Goal: Task Accomplishment & Management: Manage account settings

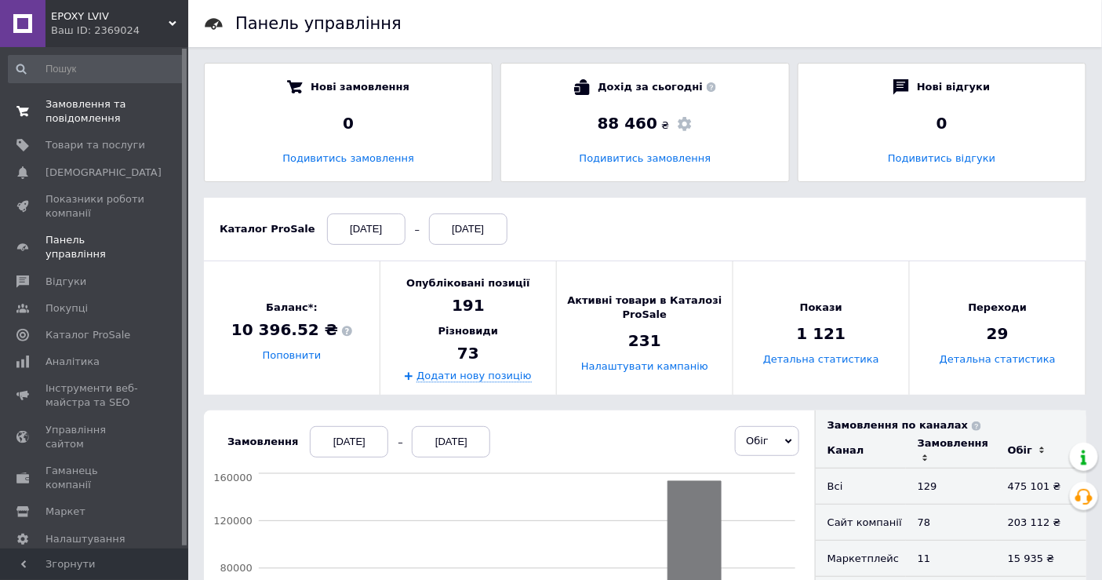
click at [69, 110] on span "Замовлення та повідомлення" at bounding box center [95, 111] width 100 height 28
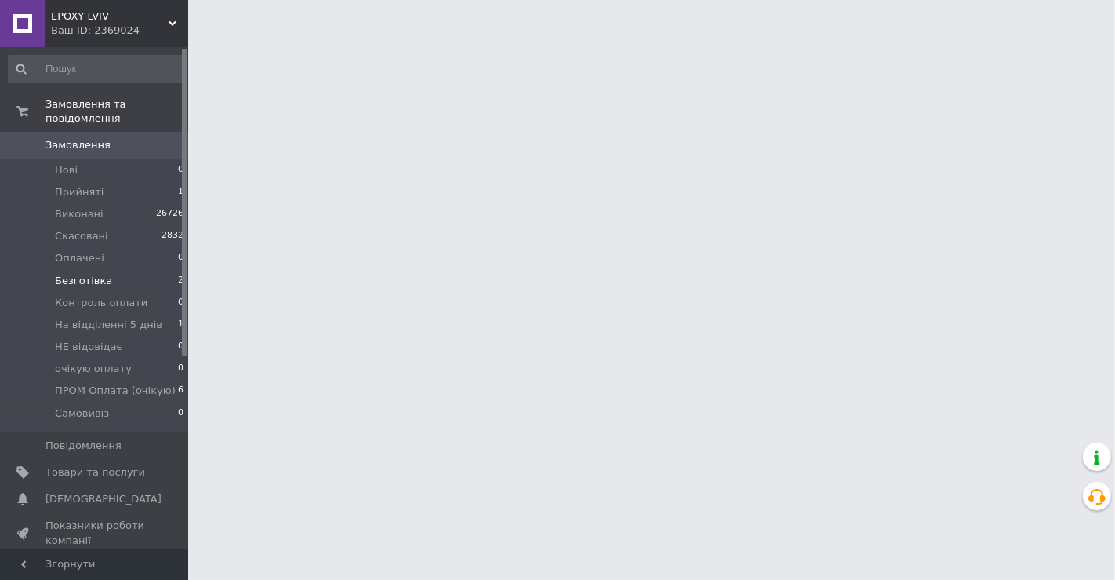
click at [75, 274] on span "Безготівка" at bounding box center [83, 281] width 57 height 14
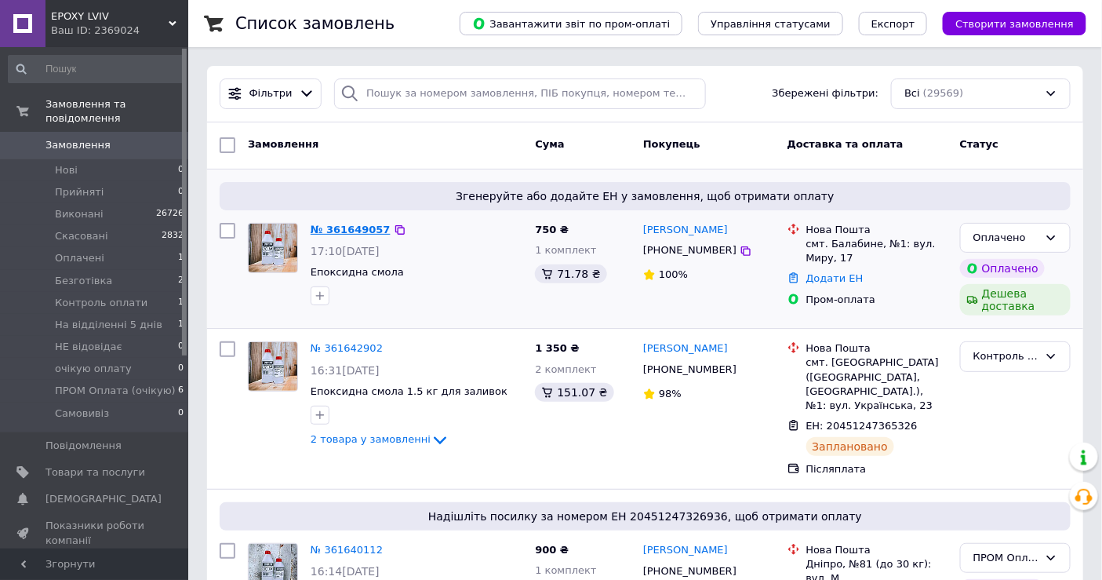
click at [355, 224] on link "№ 361649057" at bounding box center [351, 230] width 80 height 12
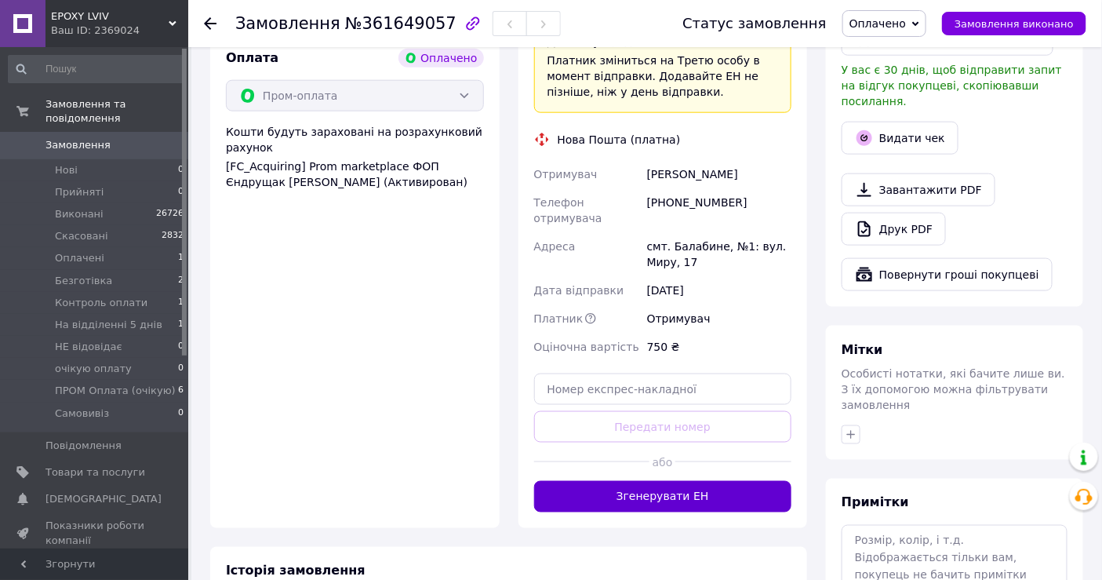
click at [706, 481] on button "Згенерувати ЕН" at bounding box center [663, 496] width 258 height 31
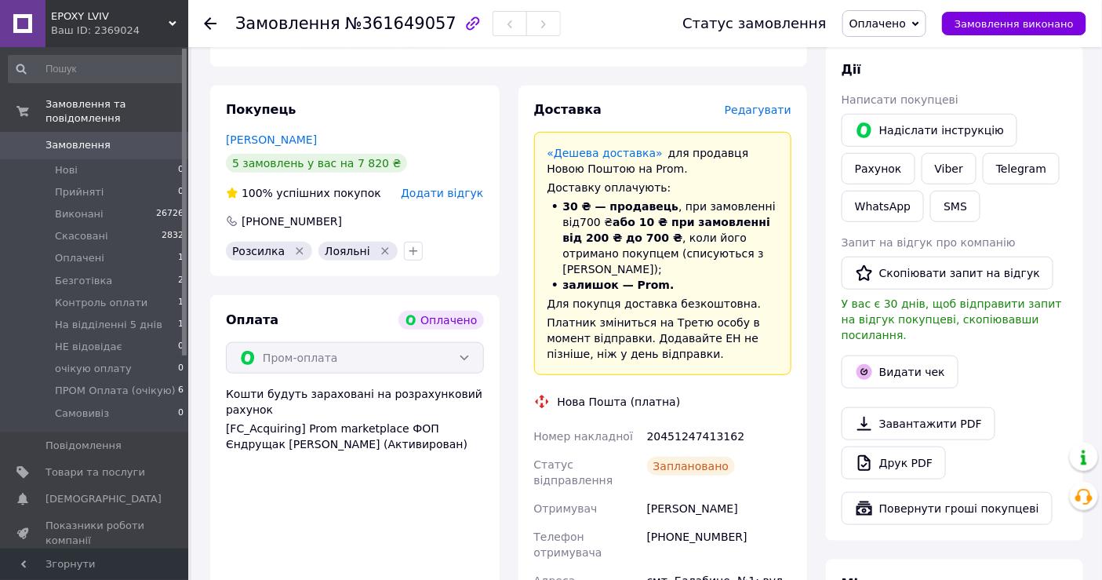
scroll to position [348, 0]
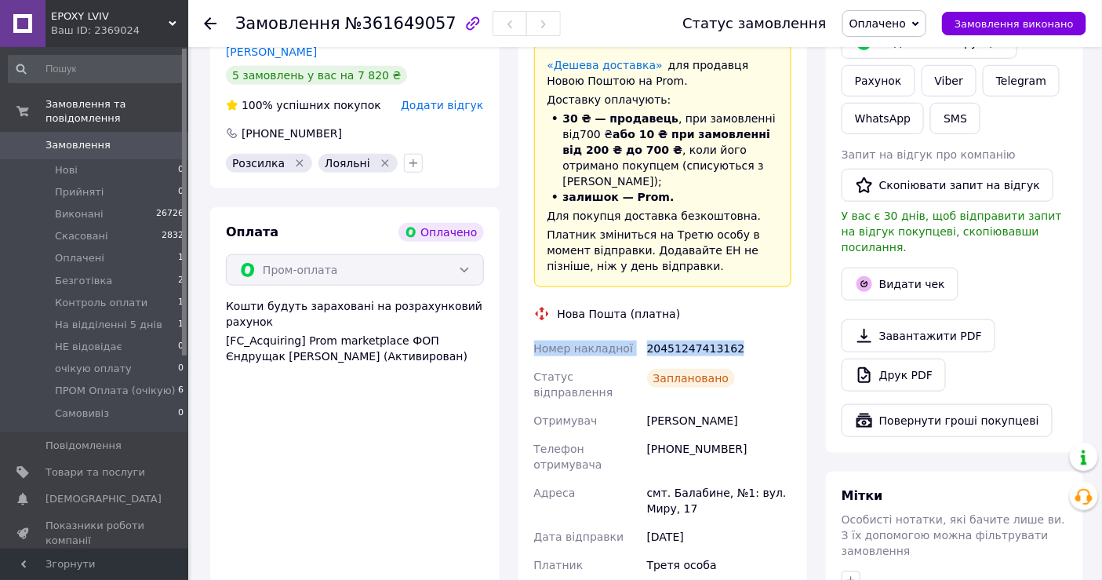
drag, startPoint x: 533, startPoint y: 329, endPoint x: 750, endPoint y: 329, distance: 216.5
click at [750, 334] on div "Номер накладної 20451247413162 Статус відправлення Заплановано Отримувач [PERSO…" at bounding box center [663, 470] width 264 height 273
copy div "Номер накладної 20451247413162"
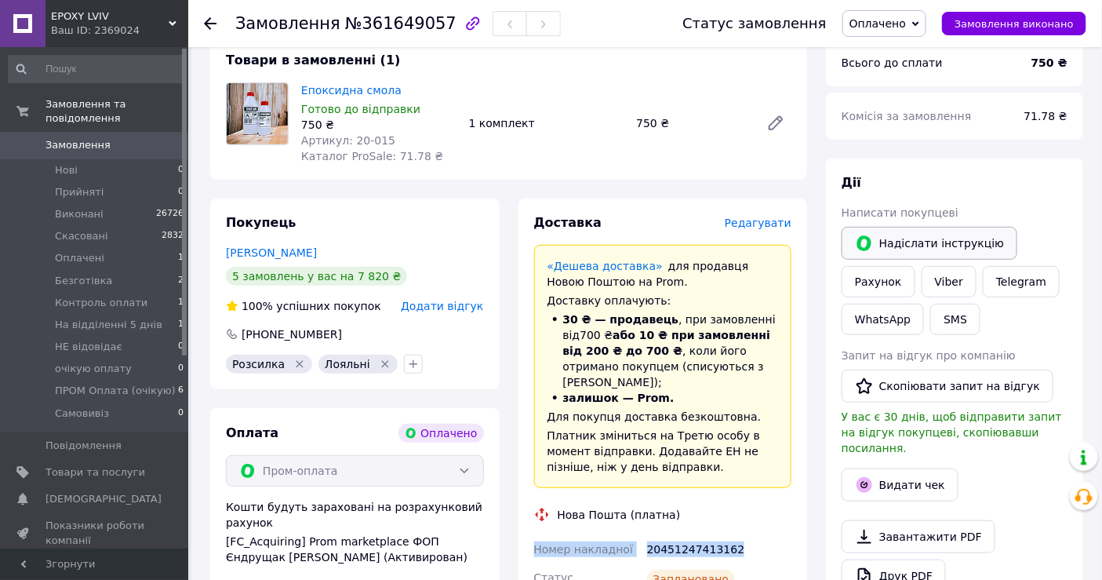
scroll to position [87, 0]
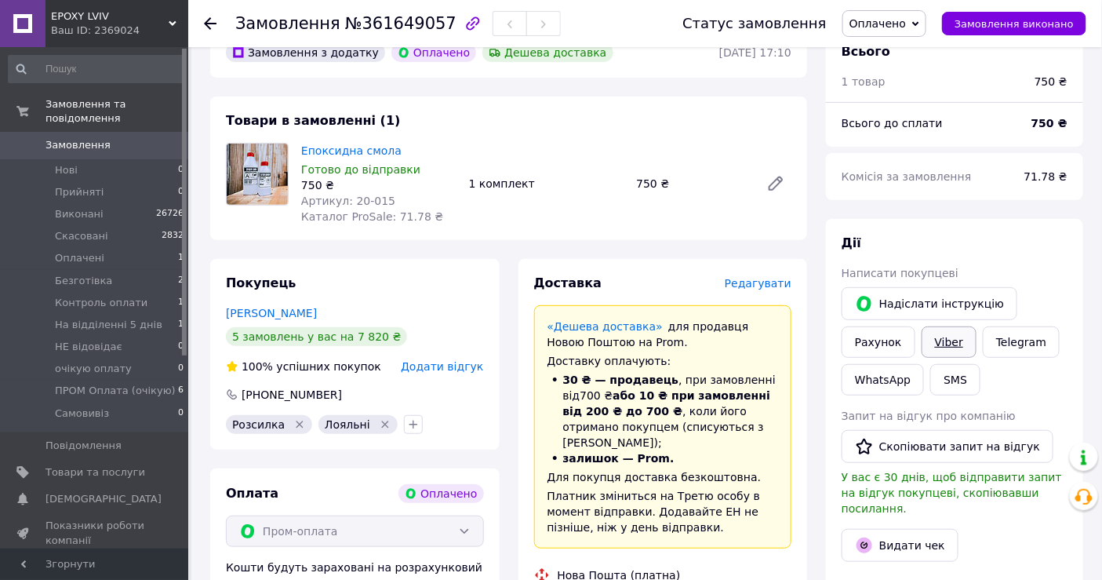
click at [953, 336] on link "Viber" at bounding box center [949, 341] width 55 height 31
click at [78, 274] on span "Безготівка" at bounding box center [83, 281] width 57 height 14
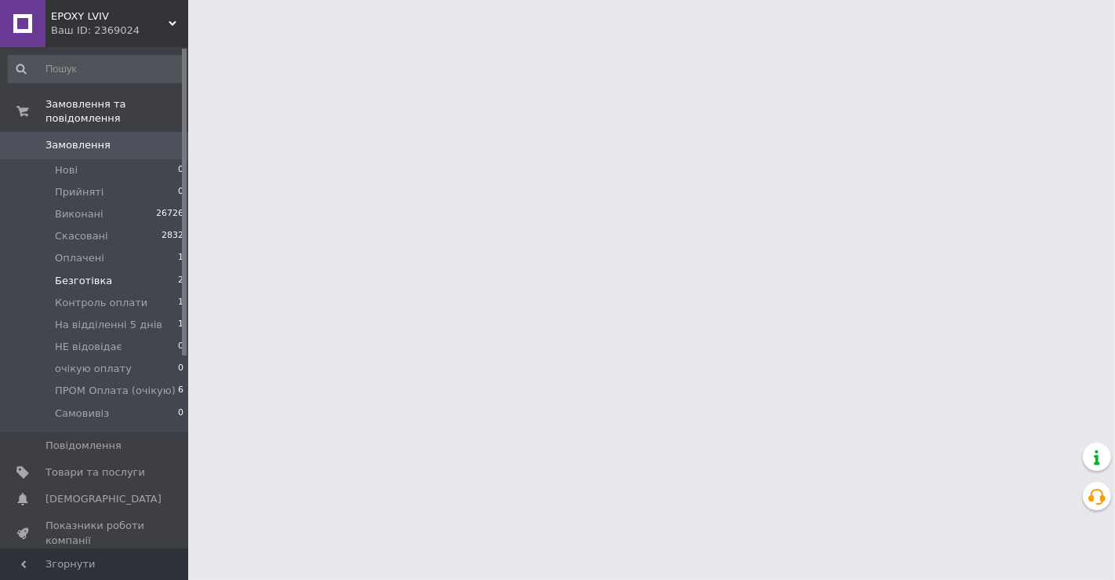
click at [78, 274] on span "Безготівка" at bounding box center [83, 281] width 57 height 14
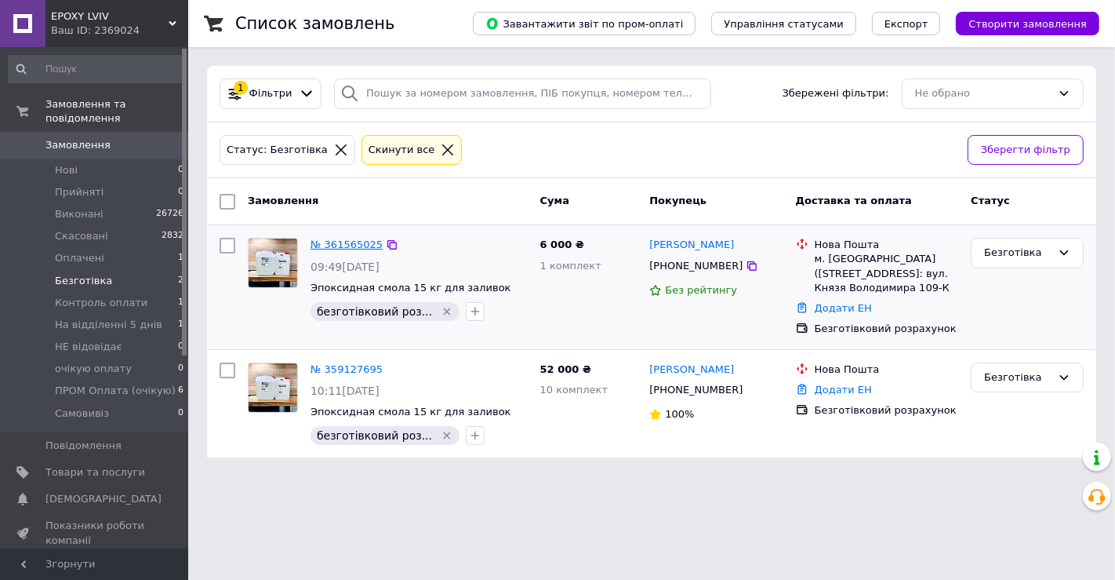
click at [347, 242] on link "№ 361565025" at bounding box center [347, 244] width 72 height 12
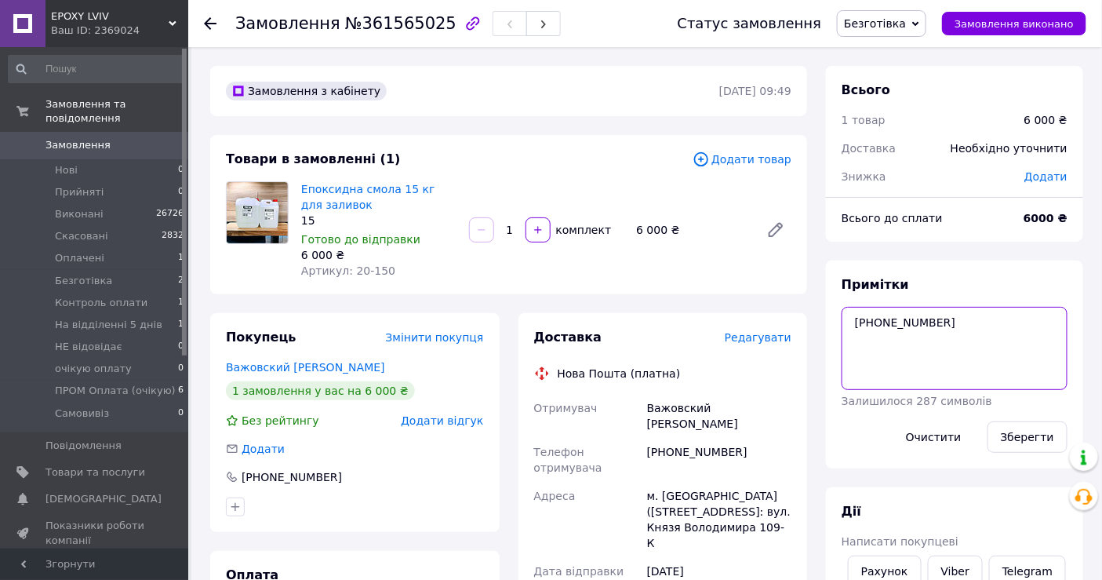
click at [904, 326] on textarea "[PHONE_NUMBER]" at bounding box center [955, 348] width 226 height 83
click at [396, 23] on span "№361565025" at bounding box center [400, 23] width 111 height 19
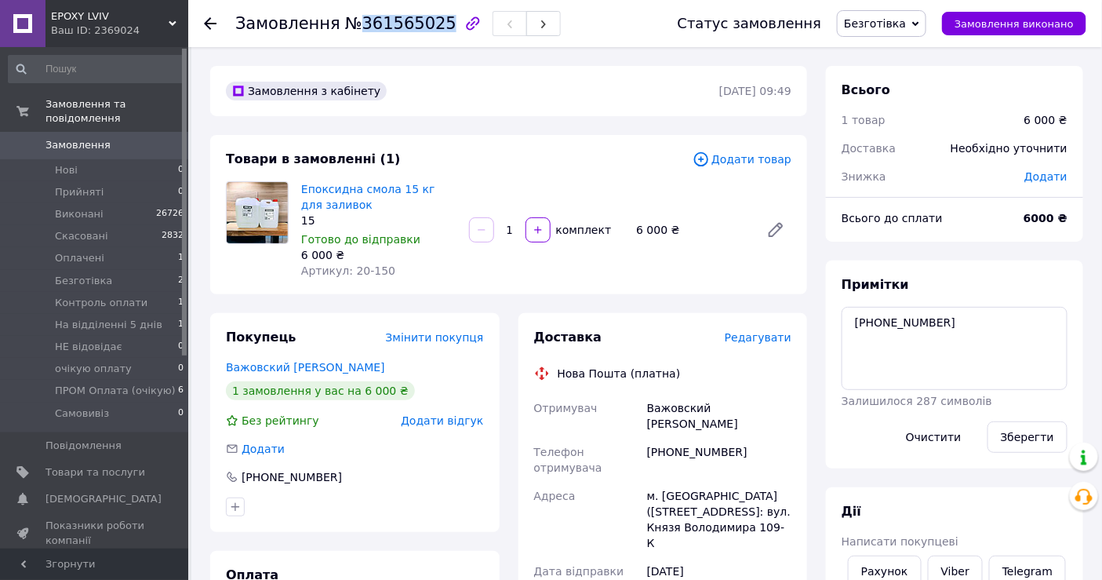
copy span "361565025"
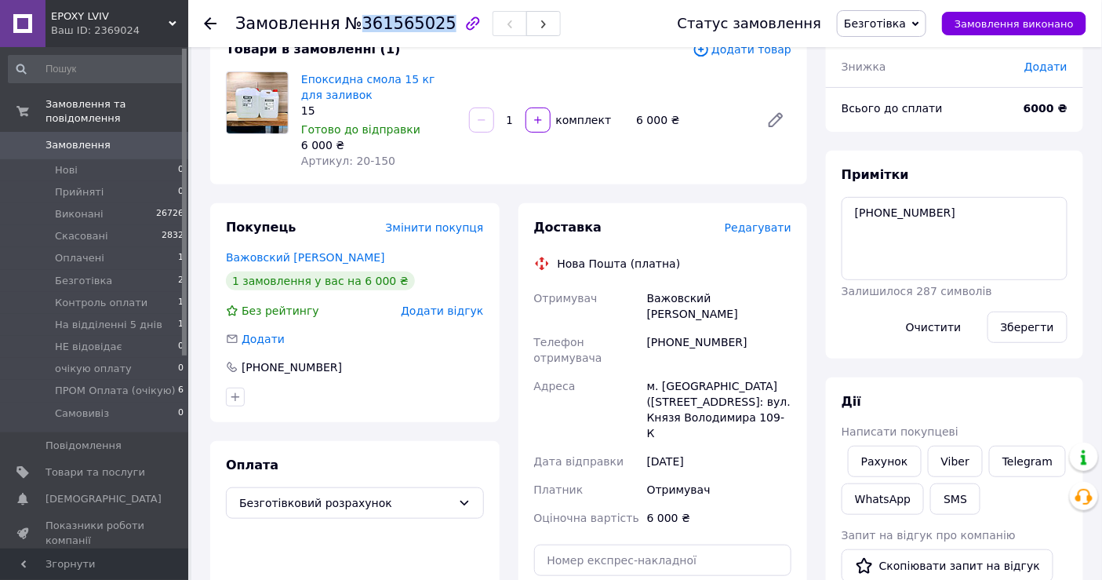
scroll to position [261, 0]
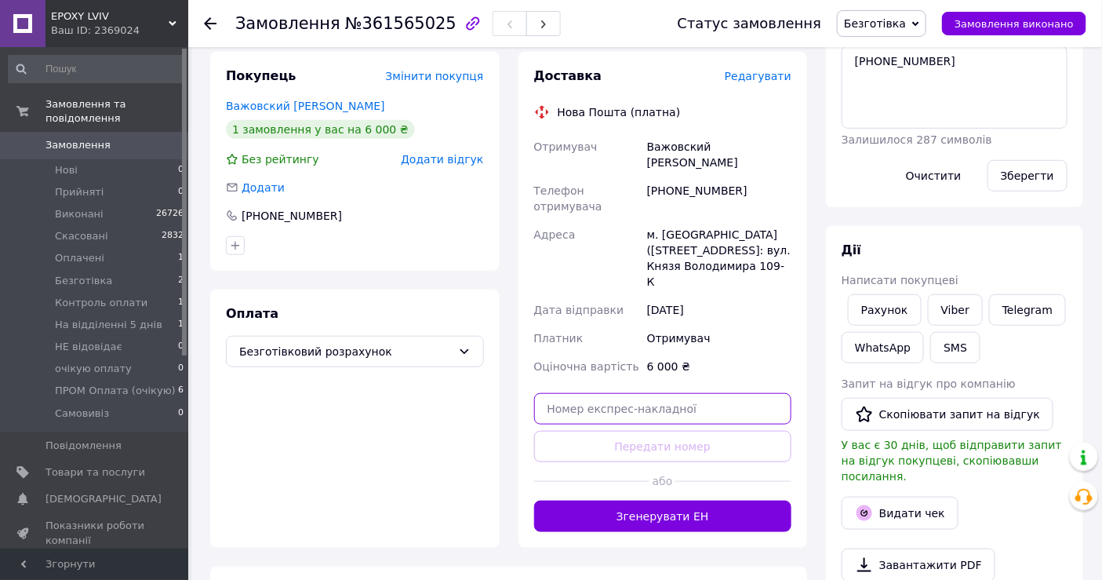
click at [594, 393] on input "text" at bounding box center [663, 408] width 258 height 31
paste input "20451247414985"
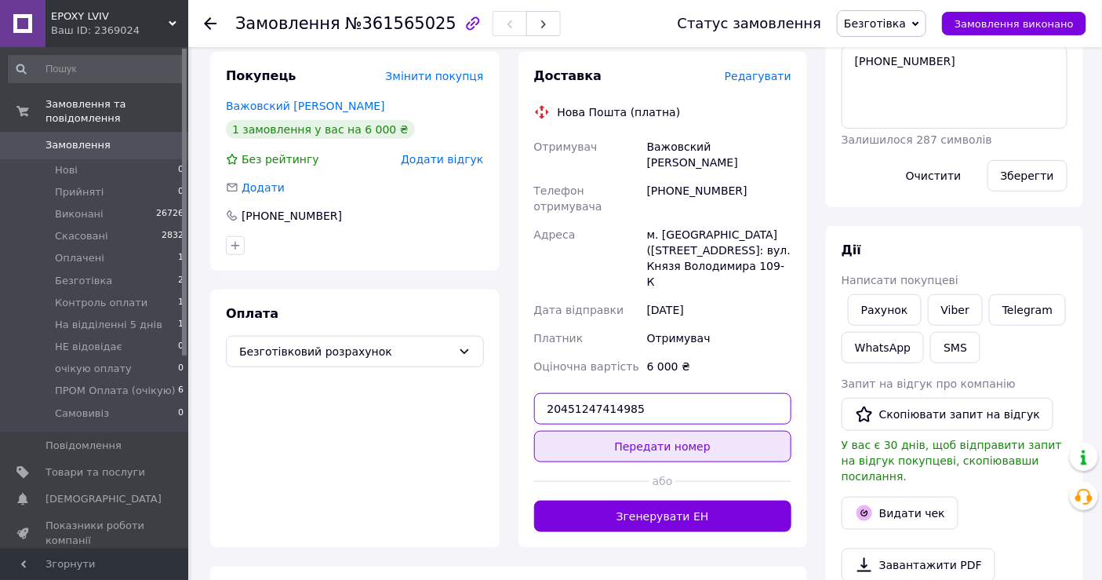
type input "20451247414985"
click at [618, 431] on button "Передати номер" at bounding box center [663, 446] width 258 height 31
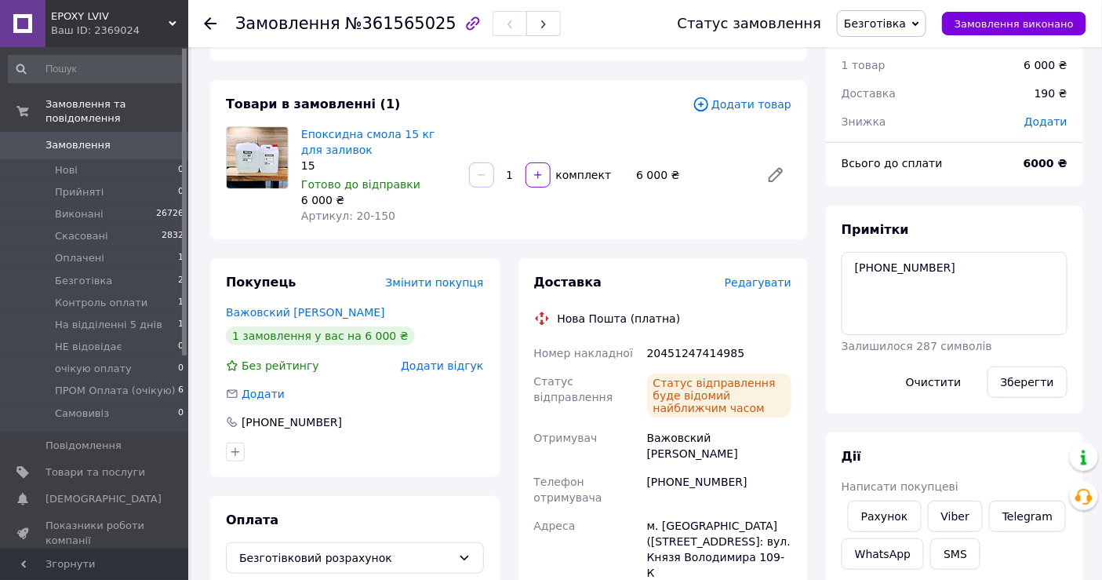
scroll to position [87, 0]
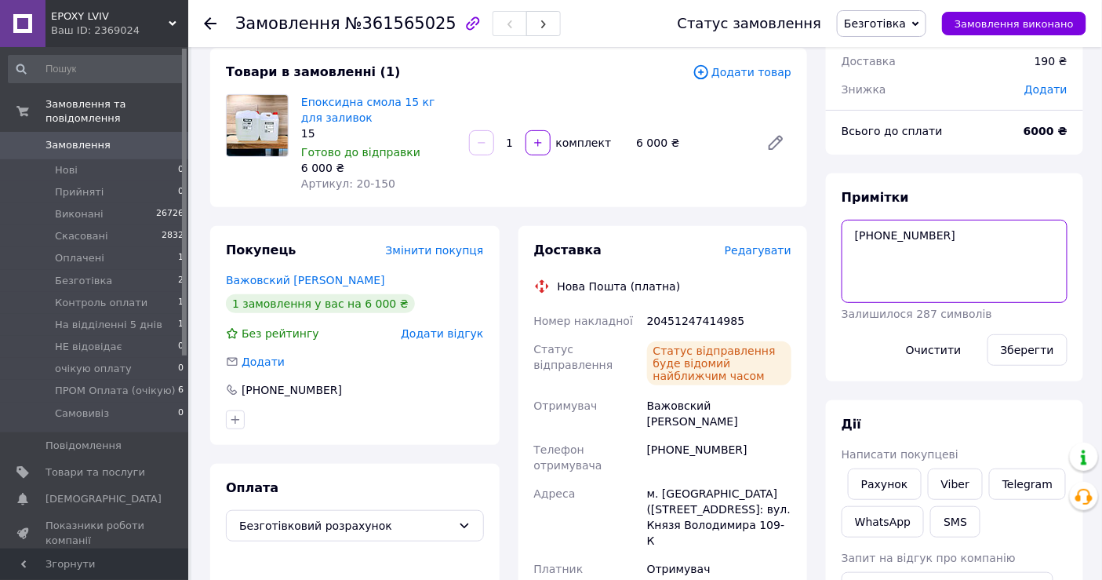
click at [895, 238] on textarea "[PHONE_NUMBER]" at bounding box center [955, 261] width 226 height 83
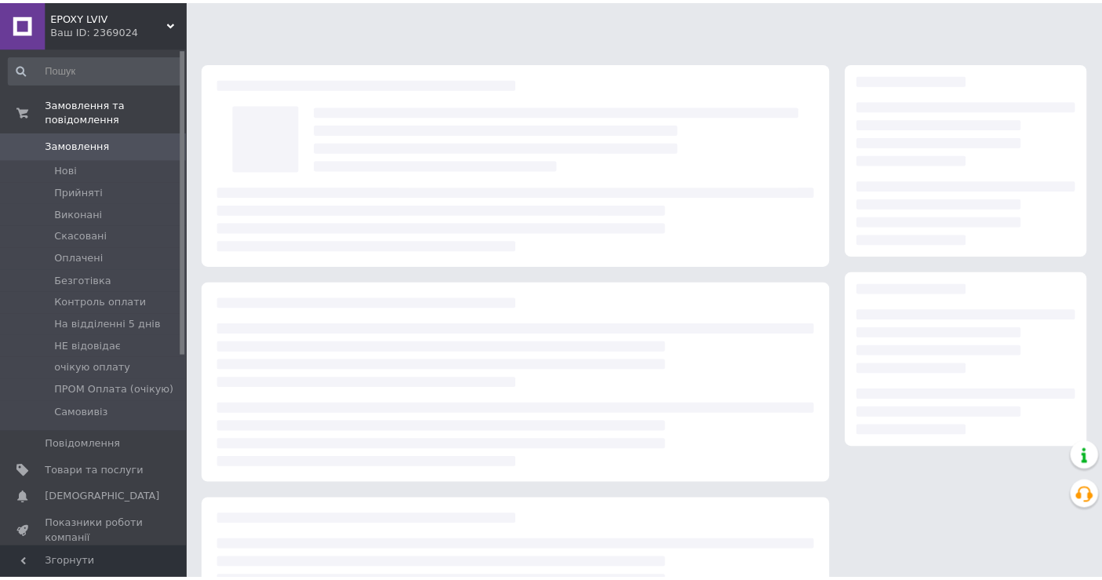
scroll to position [87, 0]
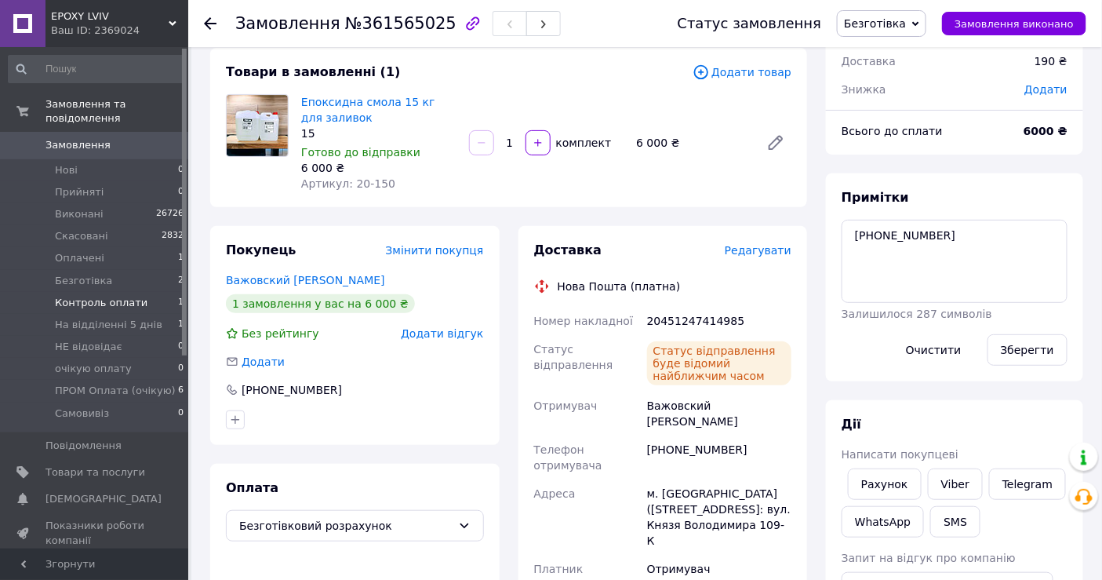
click at [75, 296] on span "Контроль оплати" at bounding box center [101, 303] width 93 height 14
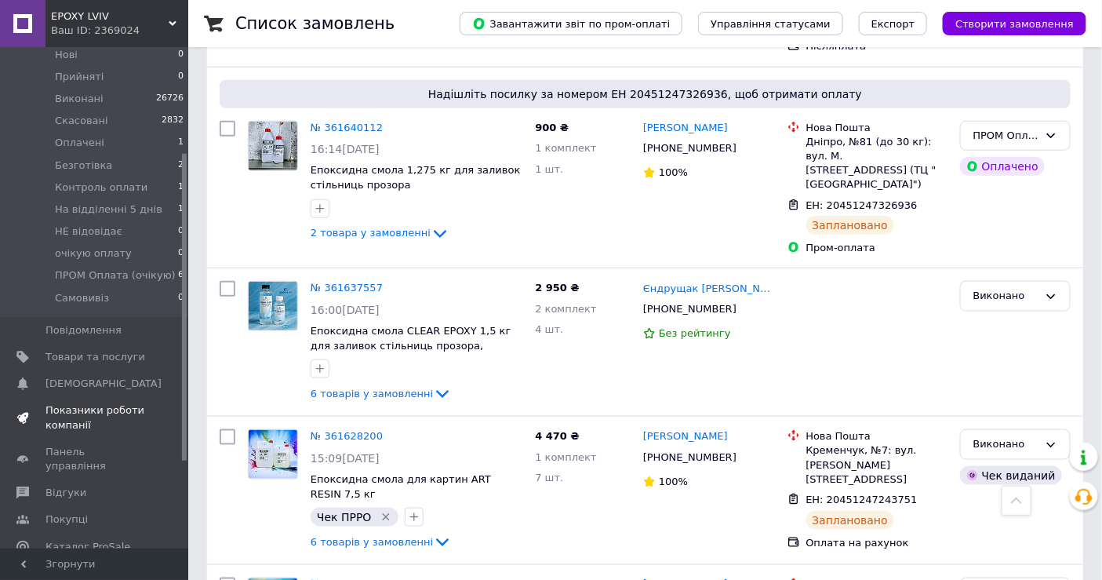
scroll to position [174, 0]
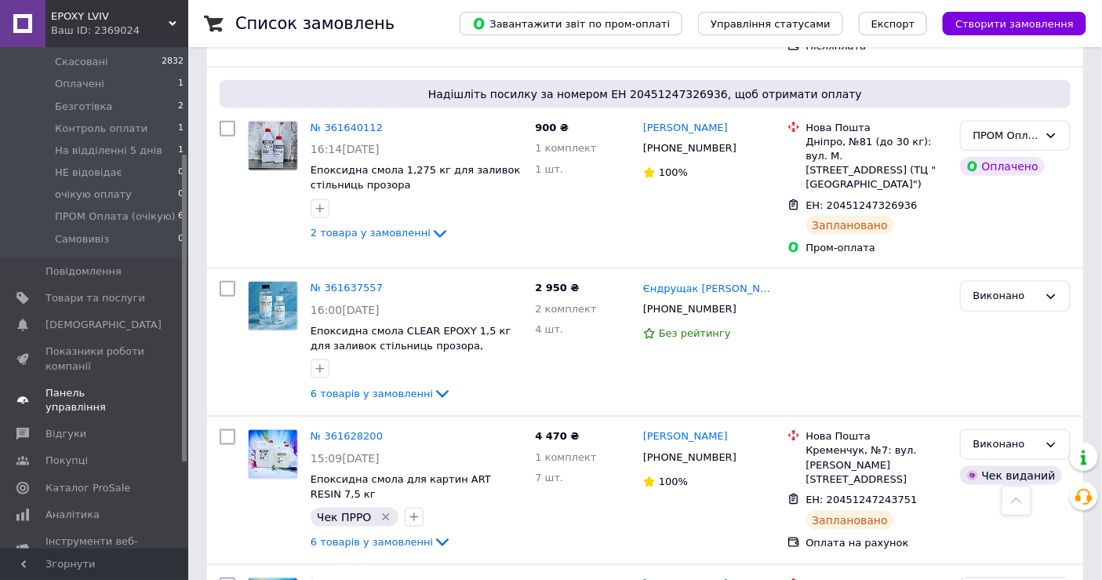
click at [111, 386] on span "Панель управління" at bounding box center [95, 400] width 100 height 28
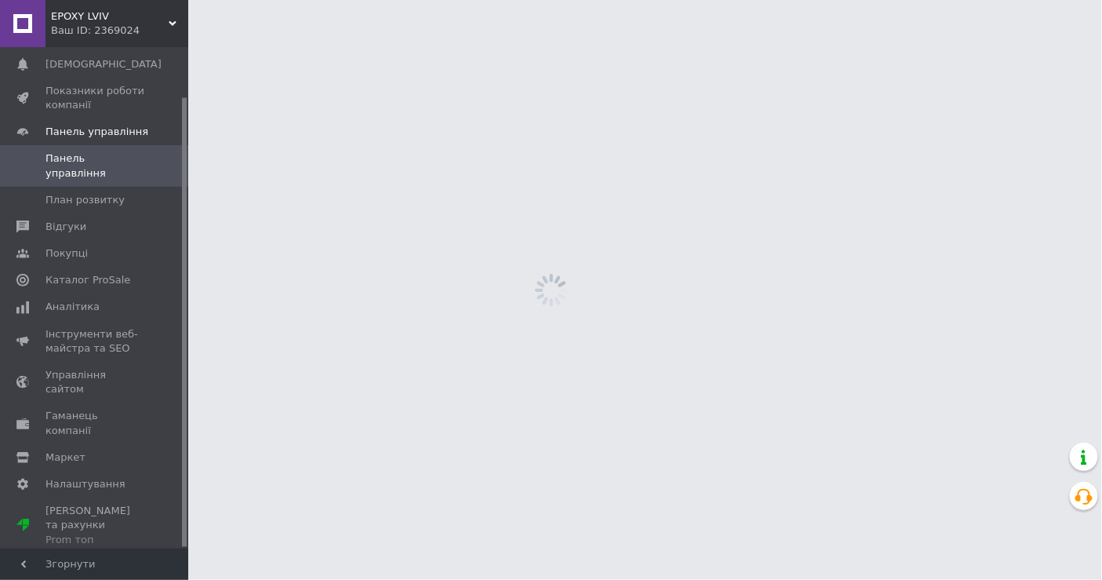
scroll to position [55, 0]
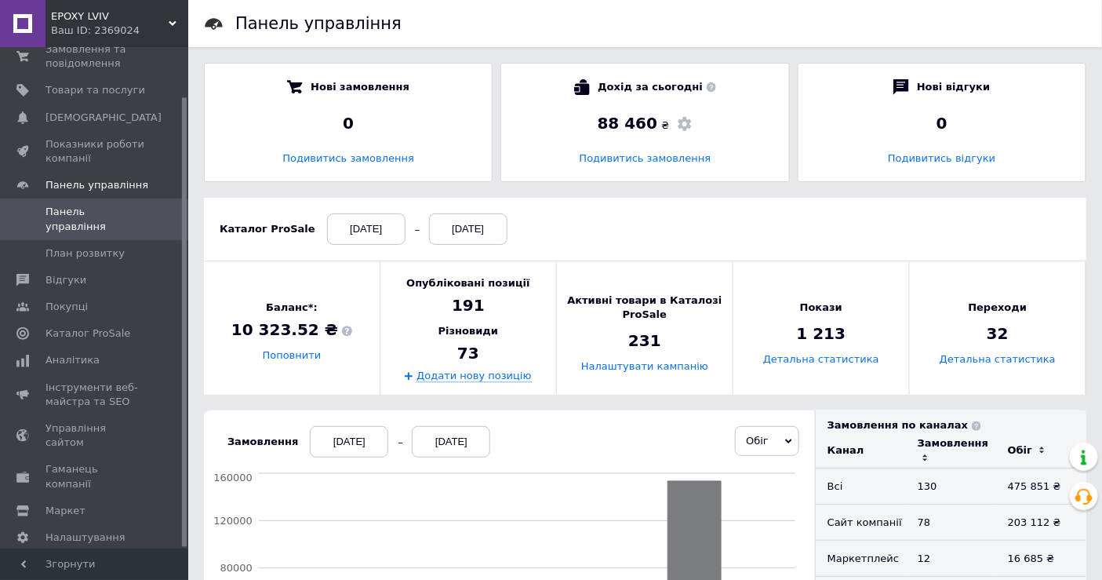
click at [0, 172] on link "Панель управління" at bounding box center [96, 185] width 193 height 27
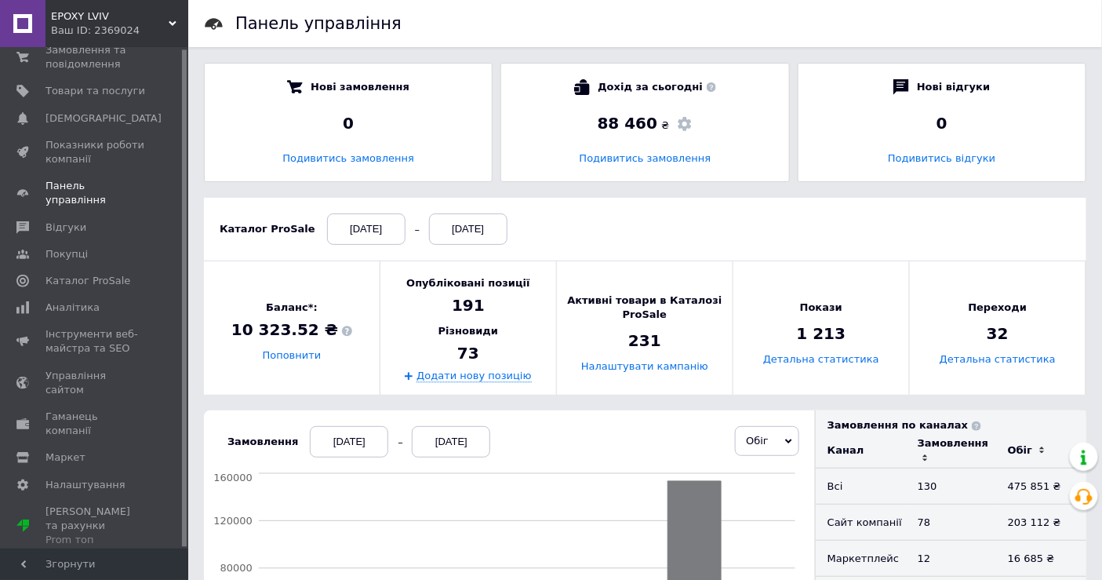
scroll to position [2, 0]
